Goal: Transaction & Acquisition: Purchase product/service

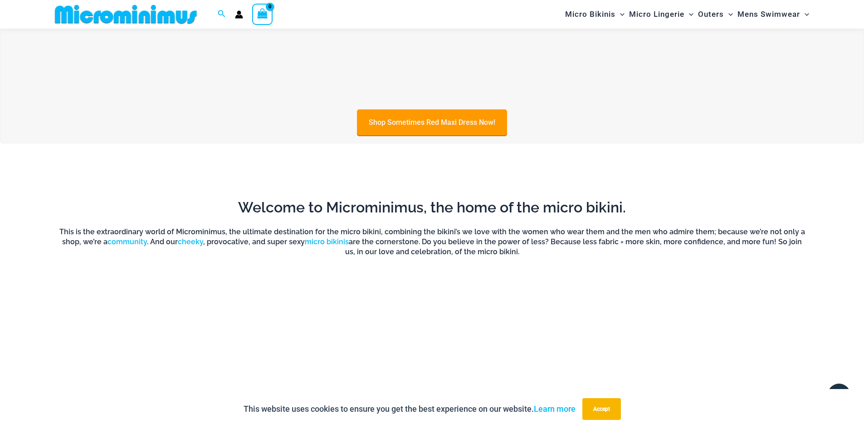
scroll to position [536, 0]
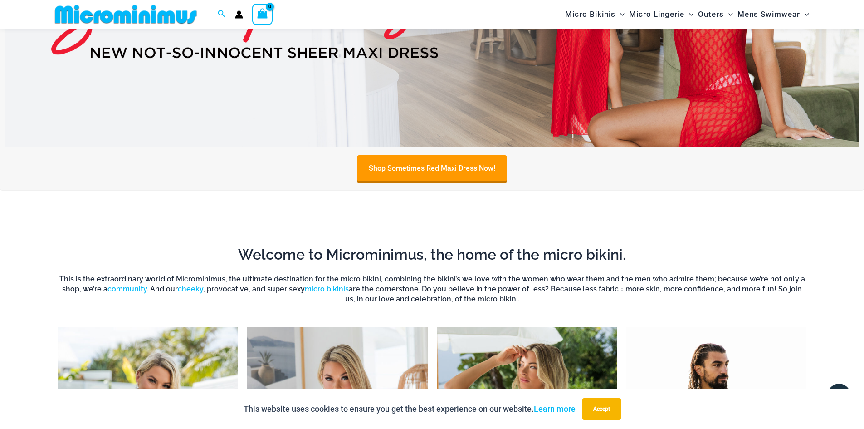
click at [503, 73] on img at bounding box center [432, 2] width 854 height 290
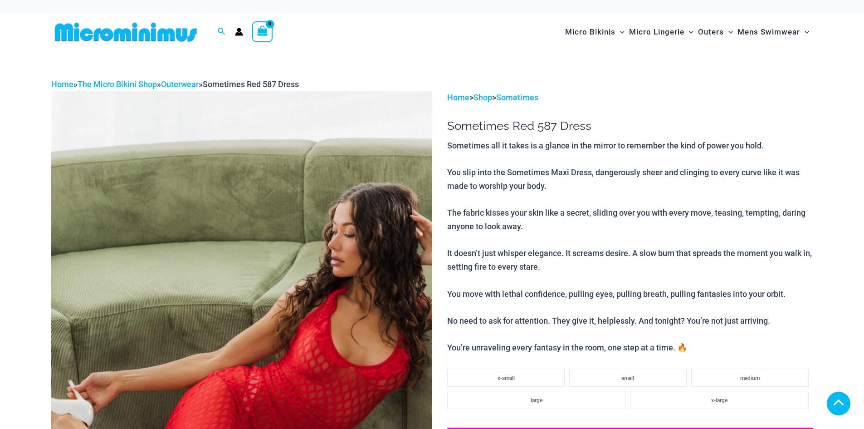
scroll to position [181, 0]
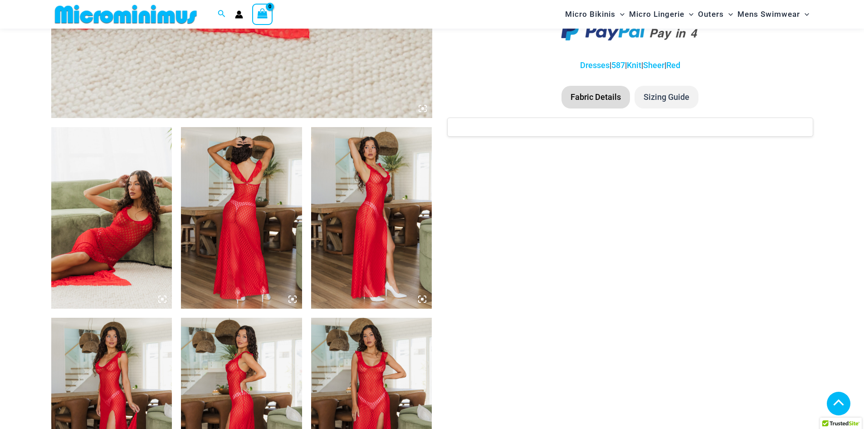
click at [151, 215] on img at bounding box center [111, 217] width 121 height 181
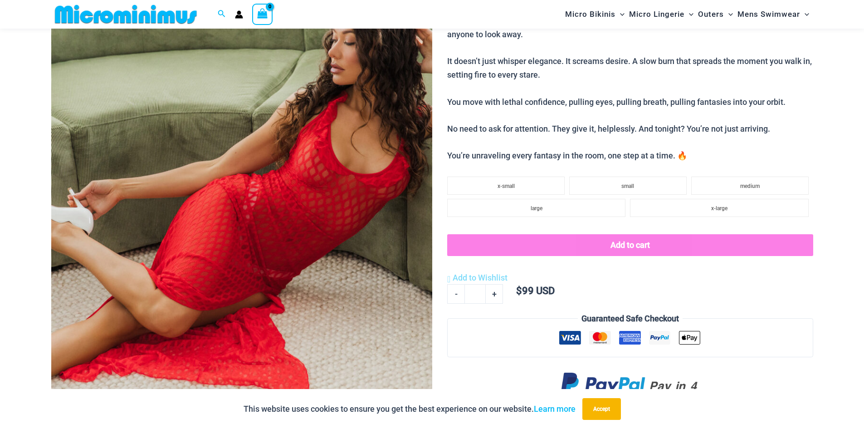
scroll to position [173, 0]
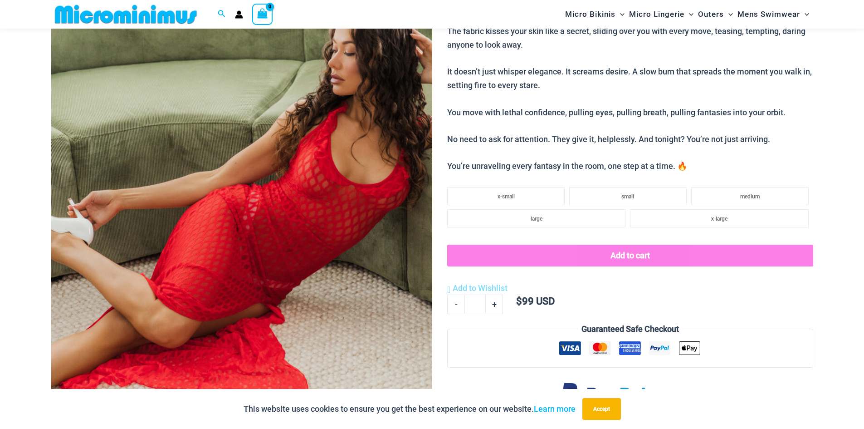
click at [340, 176] on img at bounding box center [241, 195] width 381 height 572
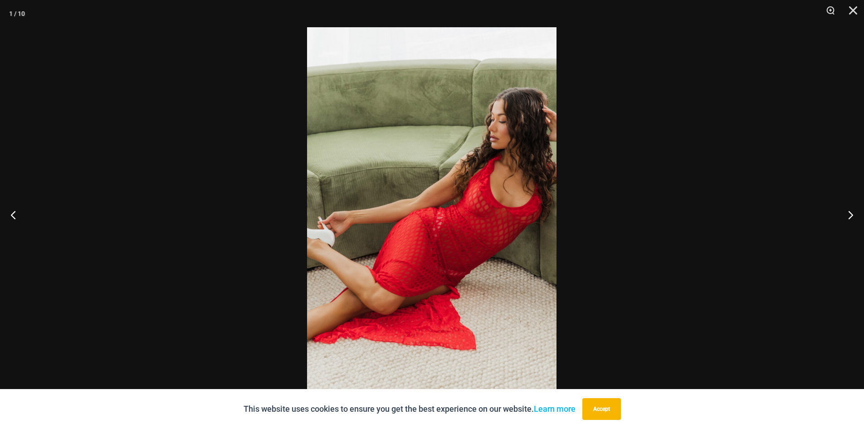
click at [490, 140] on img at bounding box center [432, 214] width 250 height 374
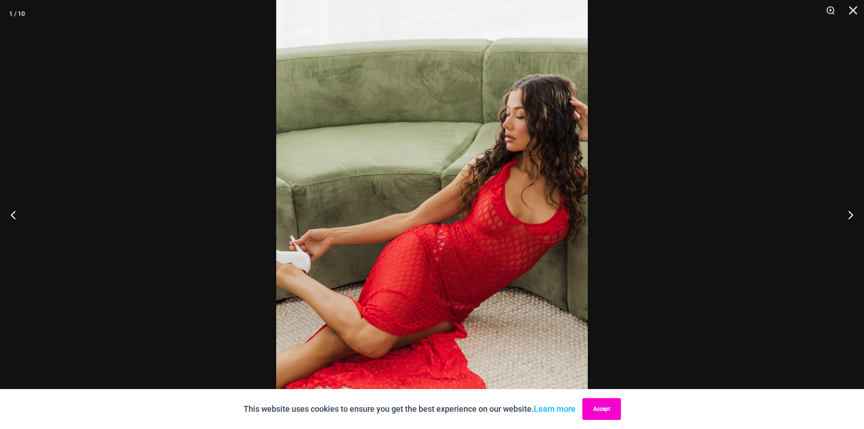
click at [608, 401] on button "Accept" at bounding box center [602, 409] width 39 height 22
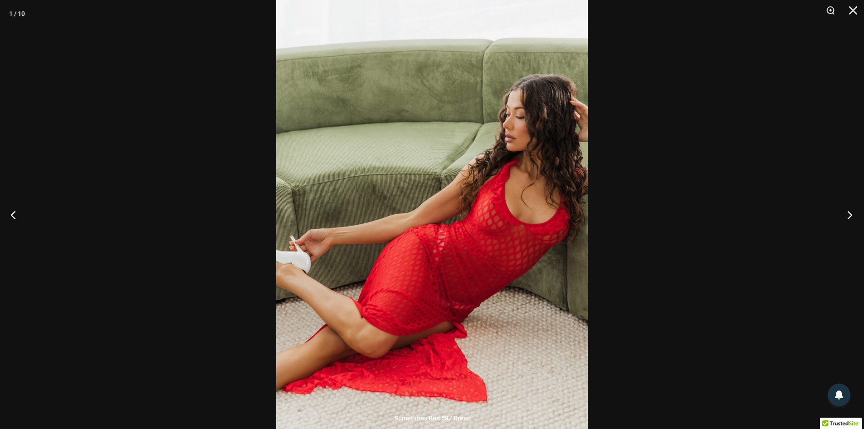
click at [849, 214] on button "Next" at bounding box center [847, 214] width 34 height 45
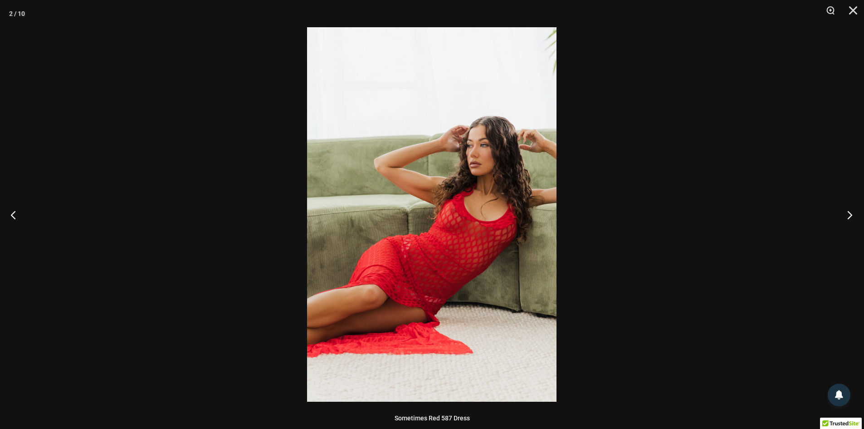
click at [848, 214] on button "Next" at bounding box center [847, 214] width 34 height 45
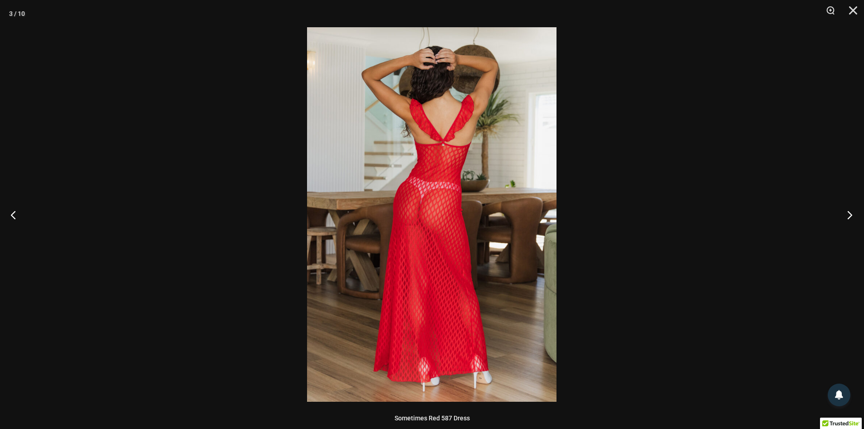
click at [848, 214] on button "Next" at bounding box center [847, 214] width 34 height 45
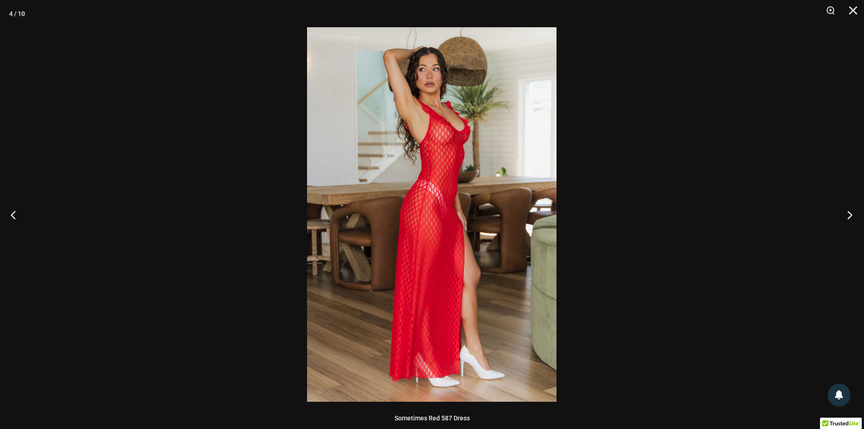
click at [848, 214] on button "Next" at bounding box center [847, 214] width 34 height 45
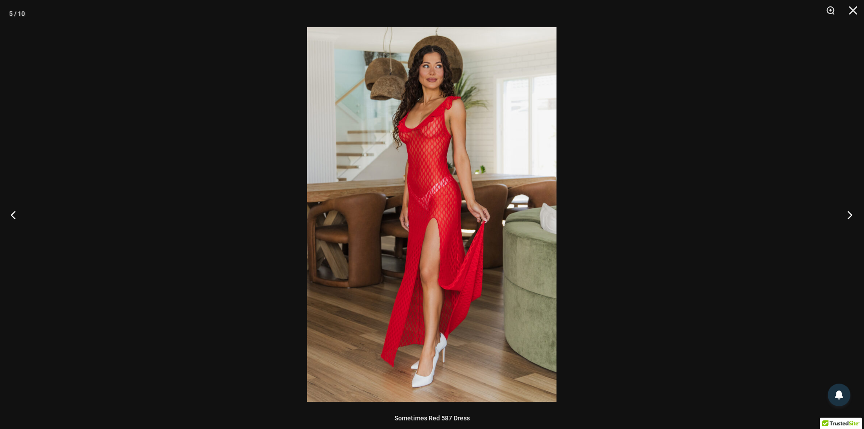
click at [848, 214] on button "Next" at bounding box center [847, 214] width 34 height 45
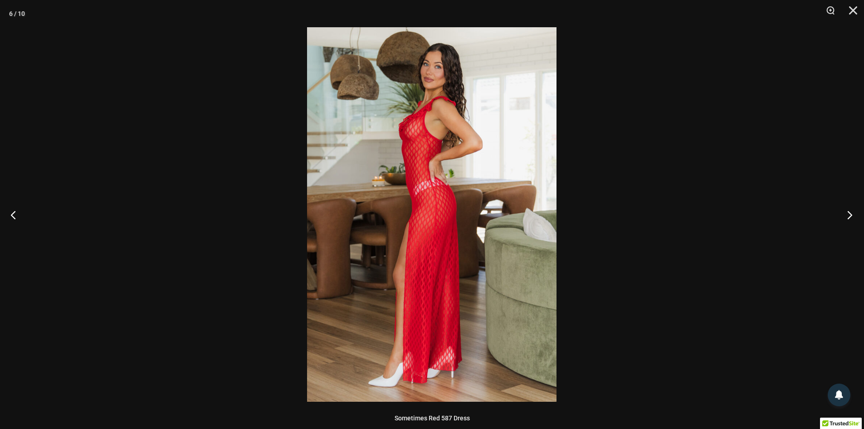
click at [851, 214] on button "Next" at bounding box center [847, 214] width 34 height 45
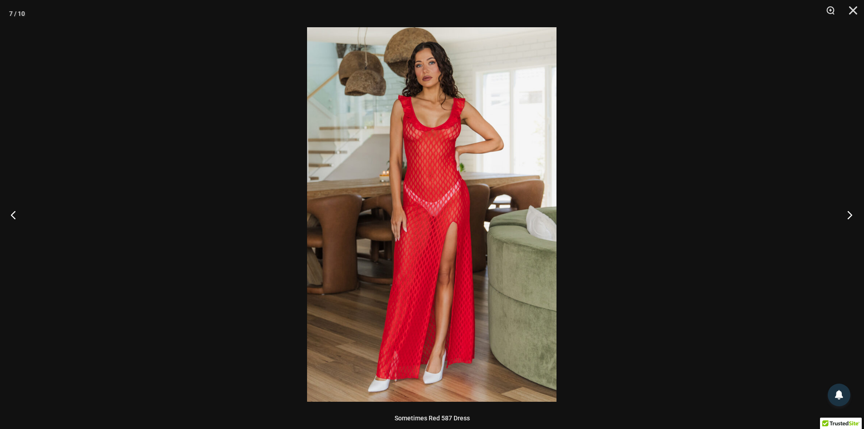
click at [857, 216] on button "Next" at bounding box center [847, 214] width 34 height 45
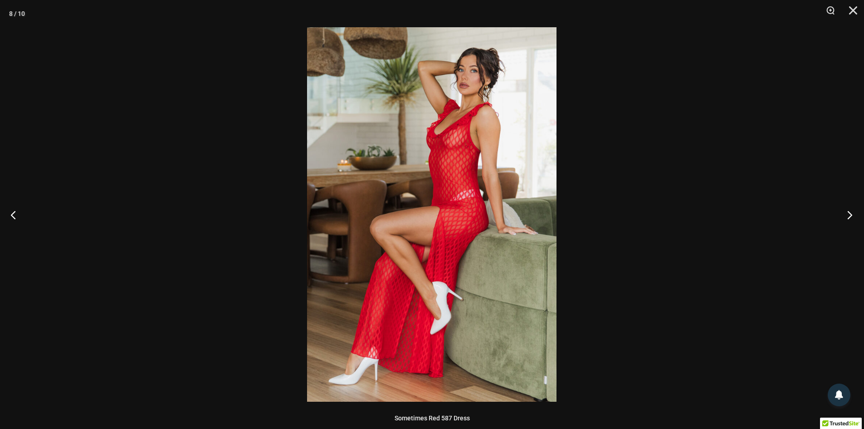
click at [857, 216] on button "Next" at bounding box center [847, 214] width 34 height 45
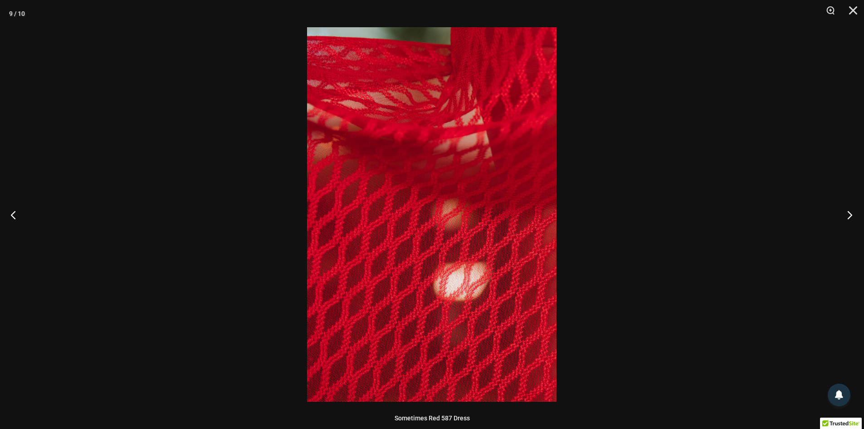
click at [857, 216] on button "Next" at bounding box center [847, 214] width 34 height 45
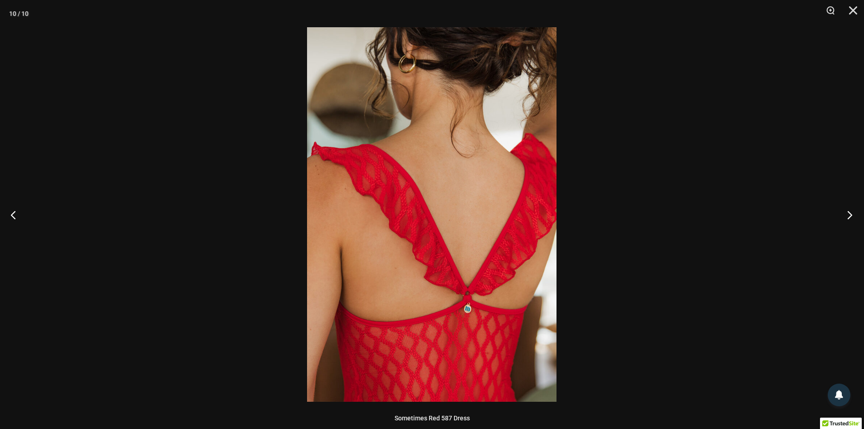
click at [857, 216] on button "Next" at bounding box center [847, 214] width 34 height 45
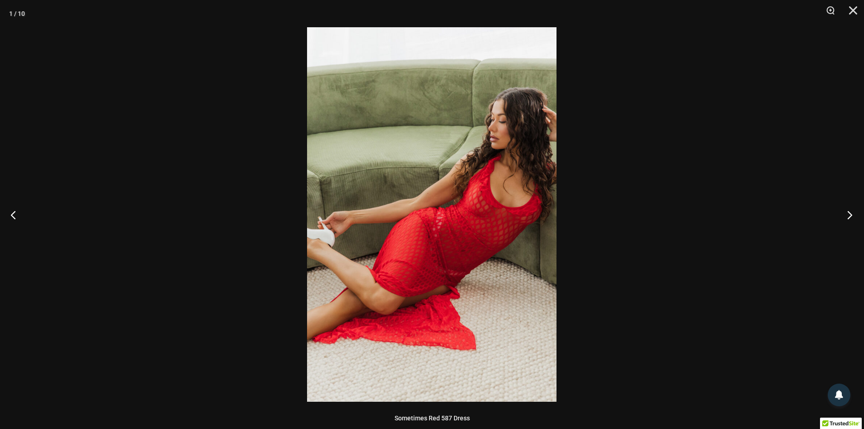
click at [857, 216] on button "Next" at bounding box center [847, 214] width 34 height 45
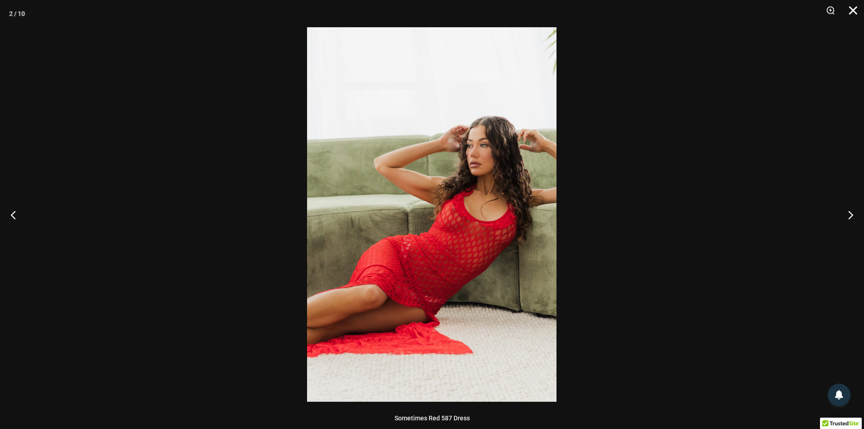
click at [856, 10] on button "Close" at bounding box center [850, 13] width 23 height 27
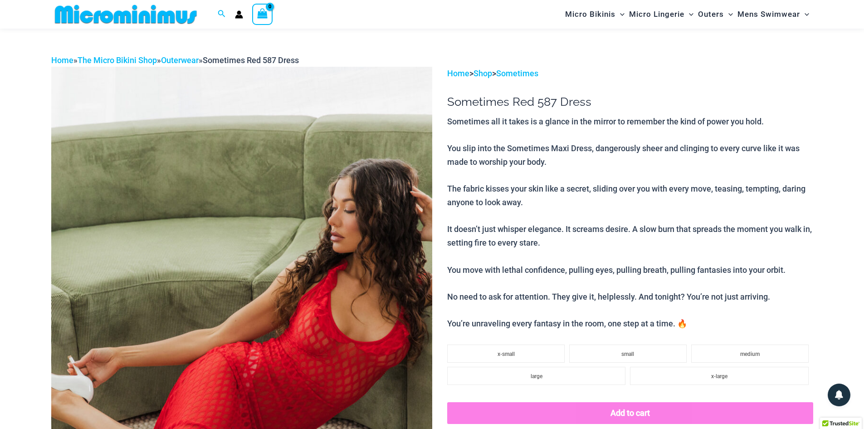
scroll to position [0, 0]
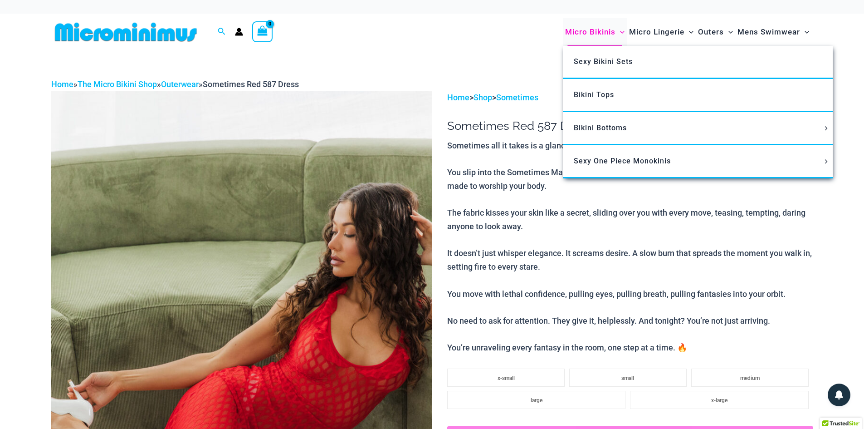
click at [596, 28] on span "Micro Bikinis" at bounding box center [590, 31] width 50 height 23
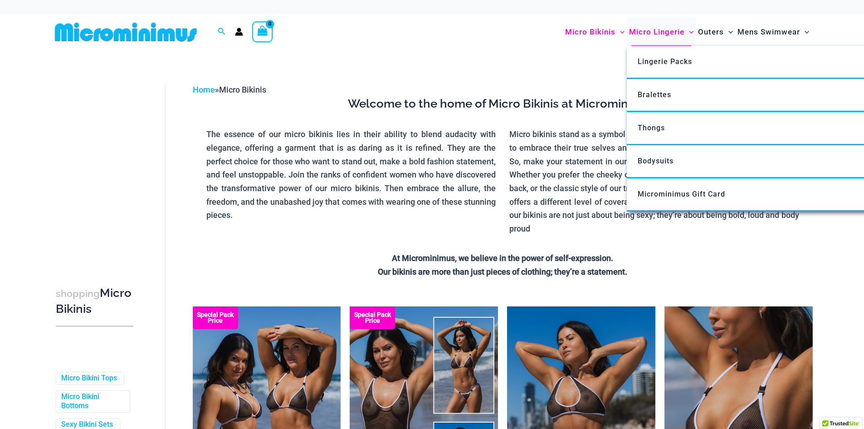
click at [650, 31] on span "Micro Lingerie" at bounding box center [656, 31] width 55 height 23
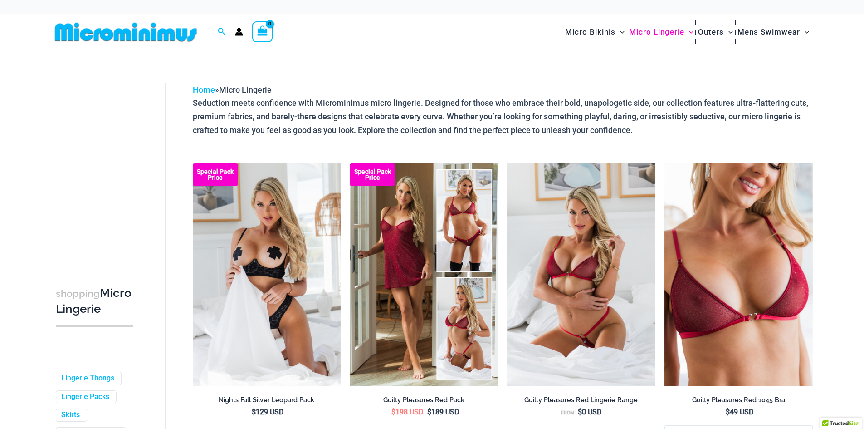
click at [702, 34] on span "Outers" at bounding box center [711, 31] width 26 height 23
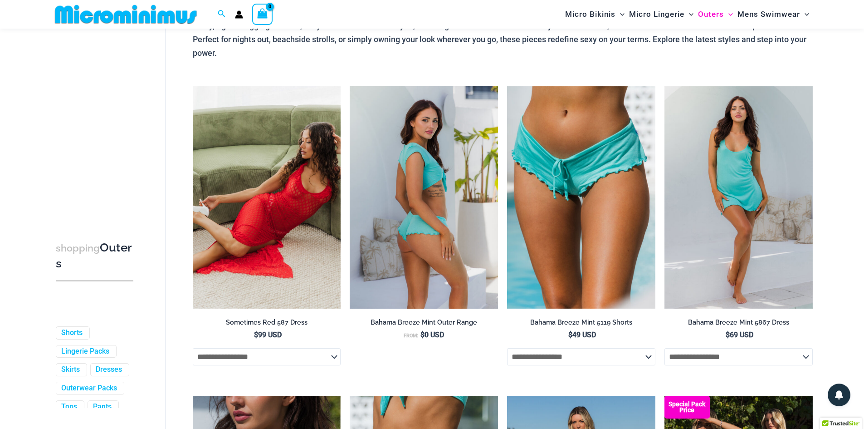
scroll to position [82, 0]
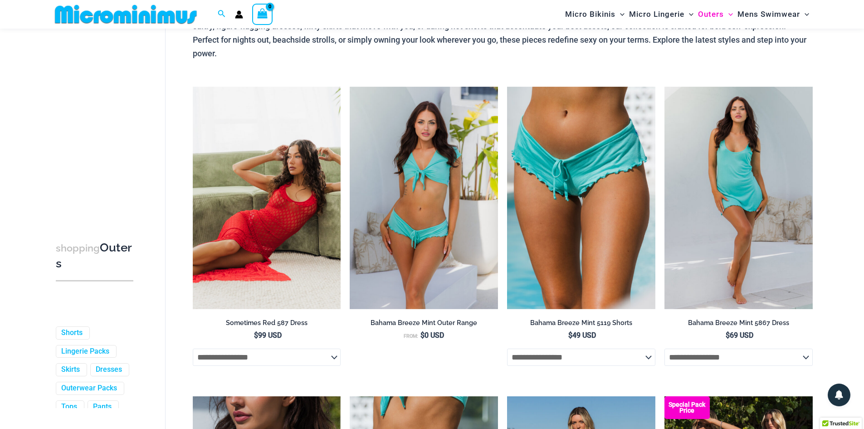
click at [273, 194] on img at bounding box center [267, 198] width 148 height 222
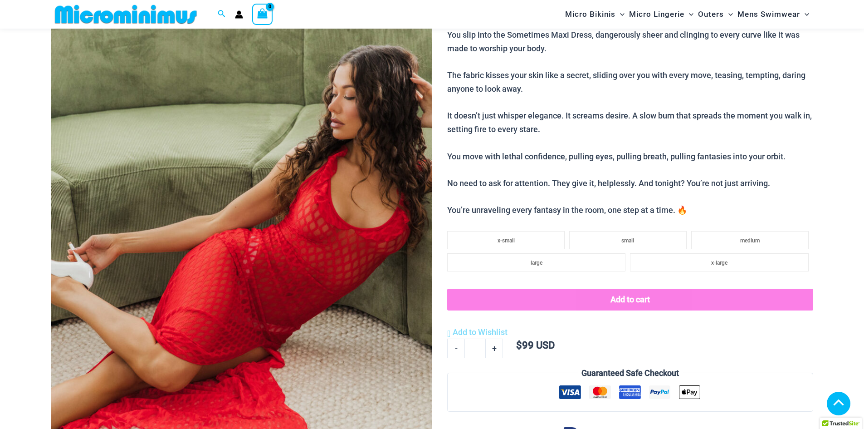
scroll to position [128, 0]
